Goal: Task Accomplishment & Management: Complete application form

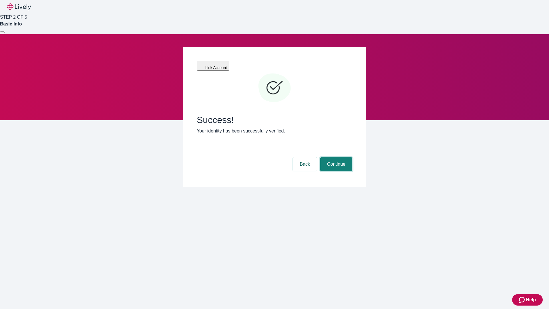
click at [335, 157] on button "Continue" at bounding box center [336, 164] width 32 height 14
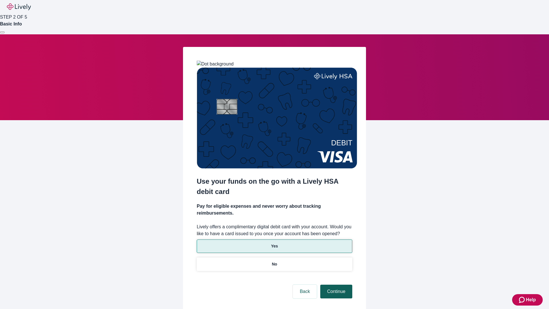
click at [274, 243] on p "Yes" at bounding box center [274, 246] width 7 height 6
click at [335, 284] on button "Continue" at bounding box center [336, 291] width 32 height 14
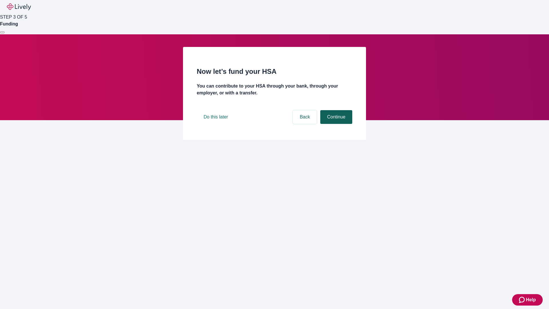
click at [335, 124] on button "Continue" at bounding box center [336, 117] width 32 height 14
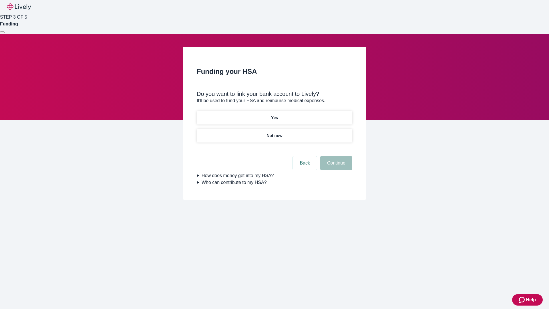
click at [274, 115] on p "Yes" at bounding box center [274, 118] width 7 height 6
click at [335, 156] on button "Continue" at bounding box center [336, 163] width 32 height 14
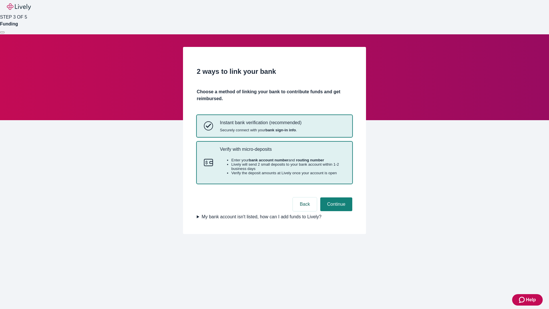
click at [282, 152] on p "Verify with micro-deposits" at bounding box center [282, 148] width 125 height 5
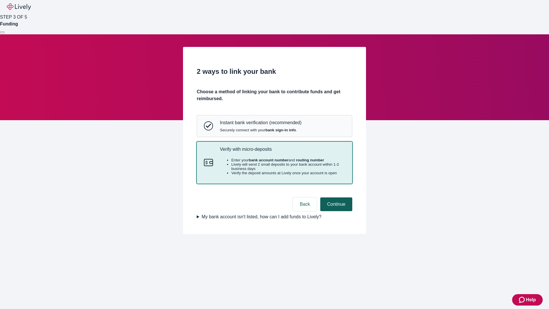
click at [335, 211] on button "Continue" at bounding box center [336, 204] width 32 height 14
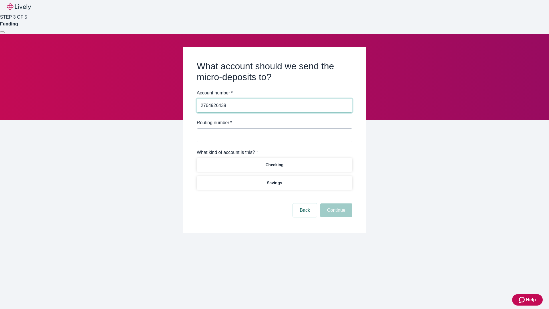
type input "2764926439"
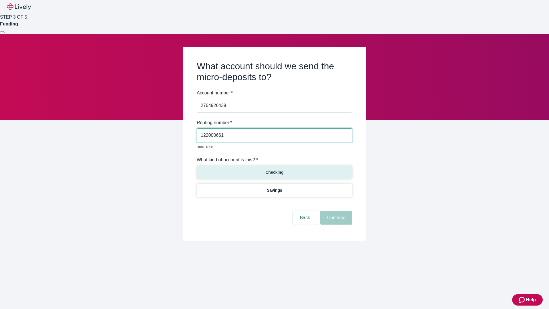
type input "122000661"
click at [274, 169] on p "Checking" at bounding box center [274, 172] width 18 height 6
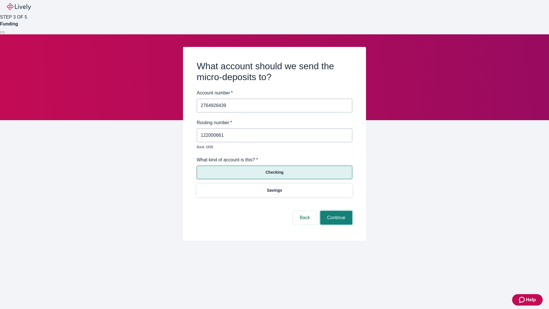
click at [335, 211] on button "Continue" at bounding box center [336, 218] width 32 height 14
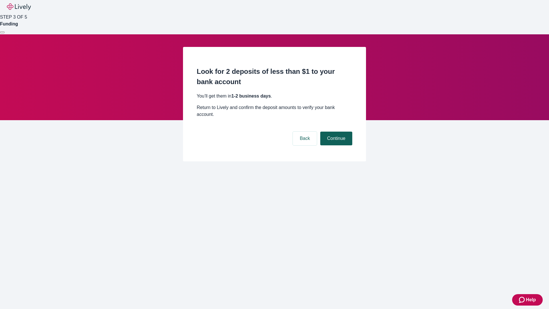
click at [335, 131] on button "Continue" at bounding box center [336, 138] width 32 height 14
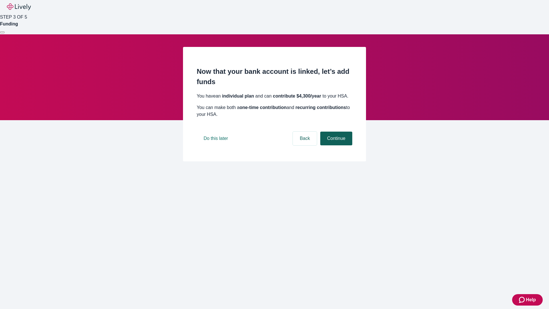
click at [335, 145] on button "Continue" at bounding box center [336, 138] width 32 height 14
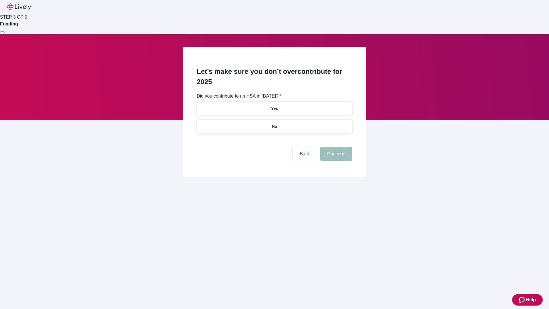
click at [274, 123] on p "No" at bounding box center [274, 126] width 5 height 6
click at [335, 147] on button "Continue" at bounding box center [336, 154] width 32 height 14
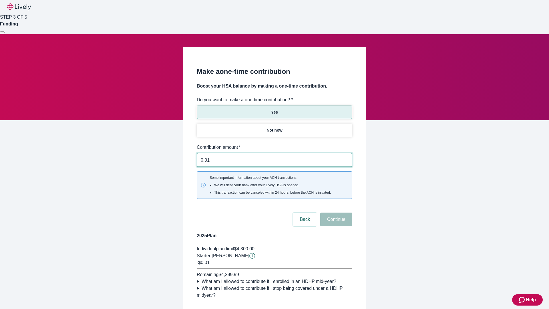
type input "0.01"
click at [335, 212] on button "Continue" at bounding box center [336, 219] width 32 height 14
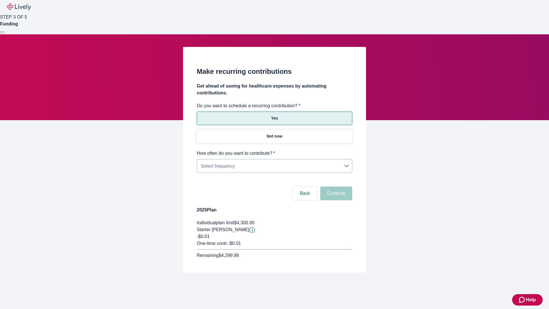
click at [274, 150] on body "Help STEP 3 OF 5 Funding Make recurring contributions Get ahead of saving for h…" at bounding box center [274, 150] width 549 height 300
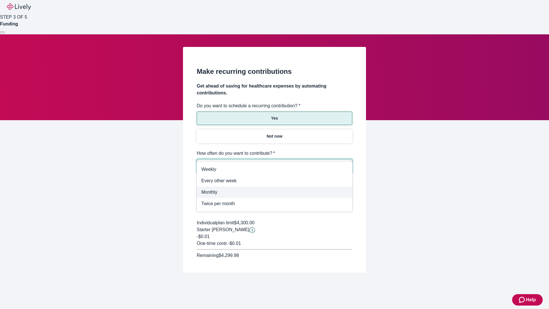
click at [274, 192] on span "Monthly" at bounding box center [274, 192] width 146 height 7
type input "Monthly"
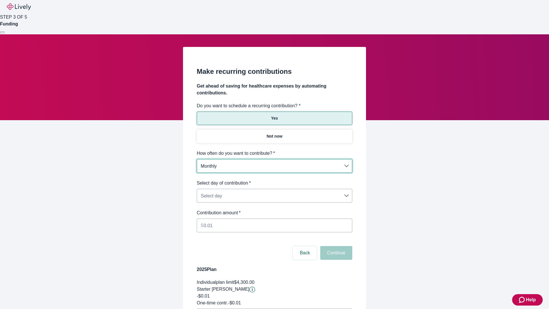
click at [274, 179] on body "Help STEP 3 OF 5 Funding Make recurring contributions Get ahead of saving for h…" at bounding box center [274, 179] width 549 height 359
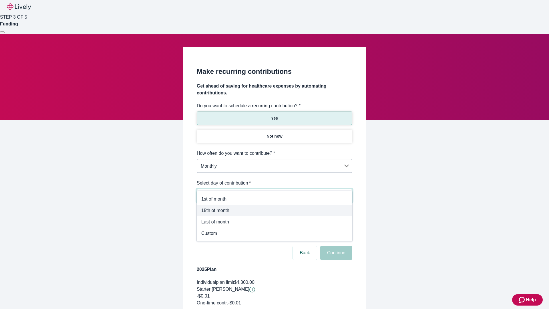
click at [274, 210] on span "15th of month" at bounding box center [274, 210] width 146 height 7
type input "Monthly15th"
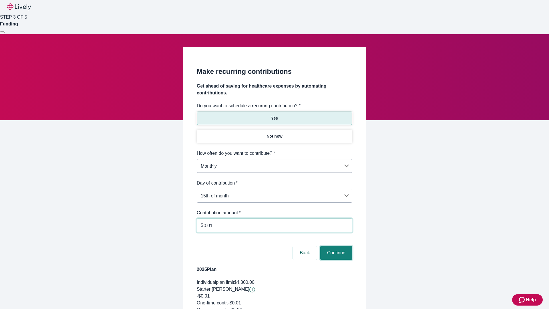
click at [335, 246] on button "Continue" at bounding box center [336, 253] width 32 height 14
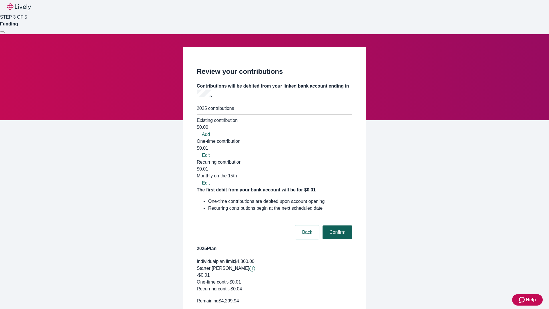
click at [336, 225] on button "Confirm" at bounding box center [337, 232] width 30 height 14
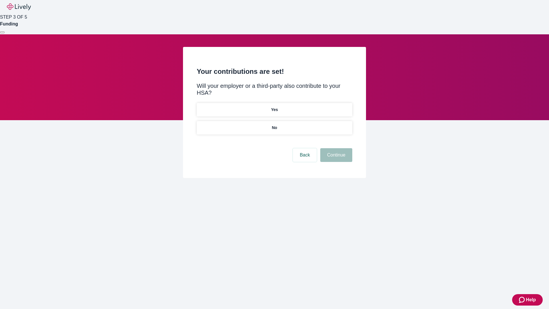
click at [274, 107] on p "Yes" at bounding box center [274, 110] width 7 height 6
click at [335, 148] on button "Continue" at bounding box center [336, 155] width 32 height 14
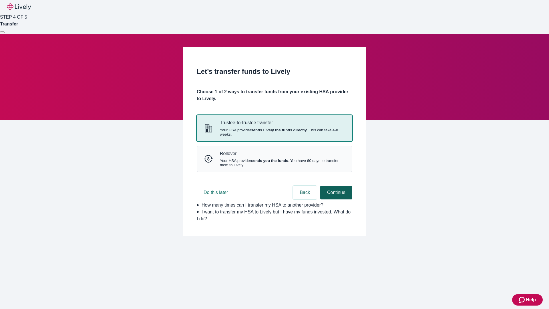
click at [335, 199] on button "Continue" at bounding box center [336, 192] width 32 height 14
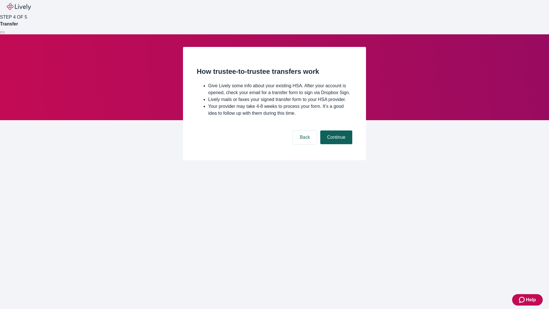
click at [335, 144] on button "Continue" at bounding box center [336, 137] width 32 height 14
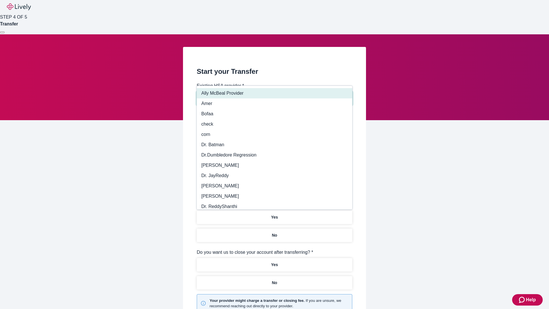
type input "Other"
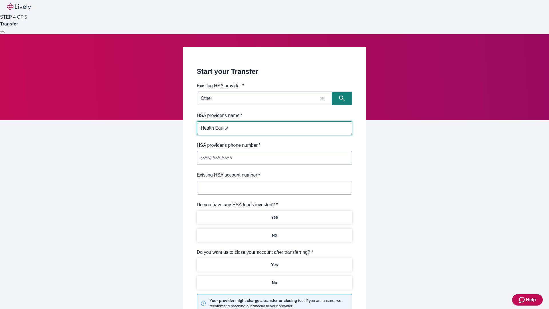
type input "Health Equity"
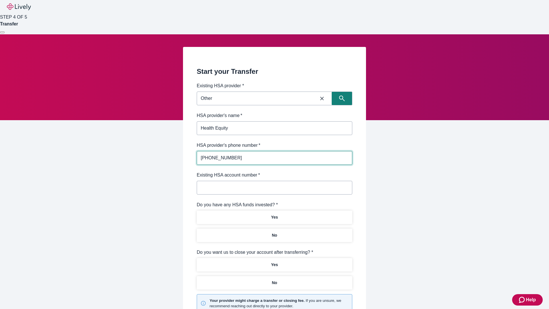
type input "(434) 343-4344"
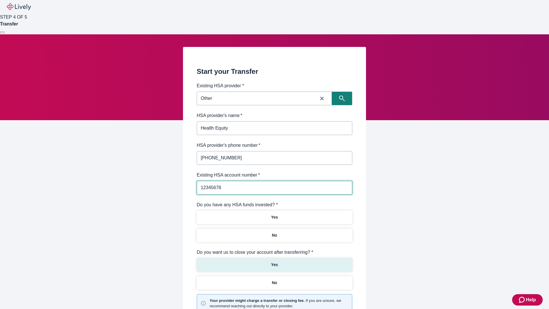
type input "12345678"
click at [274, 232] on p "No" at bounding box center [274, 235] width 5 height 6
click at [274, 262] on p "Yes" at bounding box center [274, 265] width 7 height 6
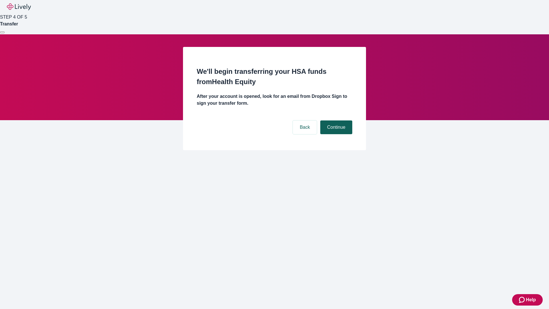
click at [335, 120] on button "Continue" at bounding box center [336, 127] width 32 height 14
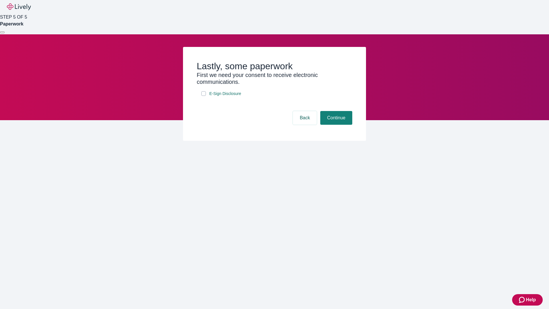
click at [204, 96] on input "E-Sign Disclosure" at bounding box center [203, 93] width 5 height 5
checkbox input "true"
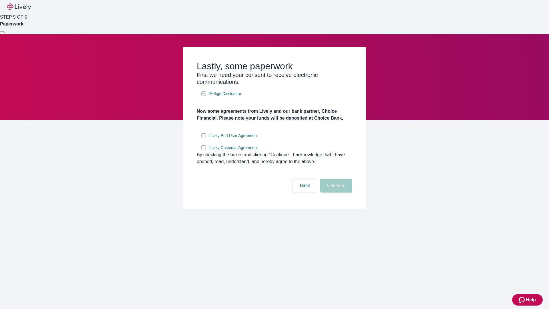
click at [204, 138] on input "Lively End User Agreement" at bounding box center [203, 135] width 5 height 5
checkbox input "true"
click at [204, 150] on input "Lively Custodial Agreement" at bounding box center [203, 147] width 5 height 5
checkbox input "true"
click at [335, 192] on button "Continue" at bounding box center [336, 186] width 32 height 14
